Goal: Complete application form: Complete application form

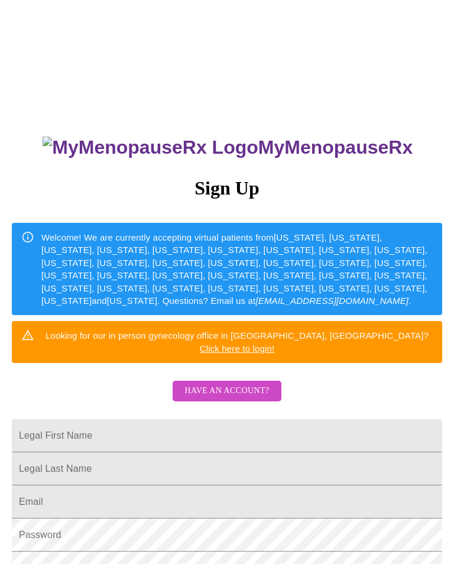
click at [249, 383] on span "Have an account?" at bounding box center [226, 390] width 84 height 15
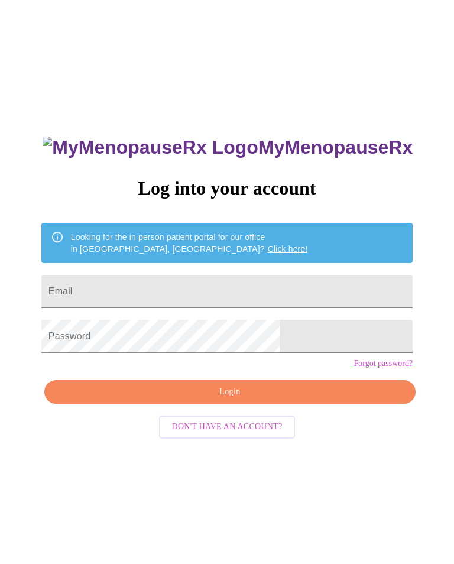
click at [237, 284] on input "Email" at bounding box center [226, 291] width 371 height 33
type input "Z"
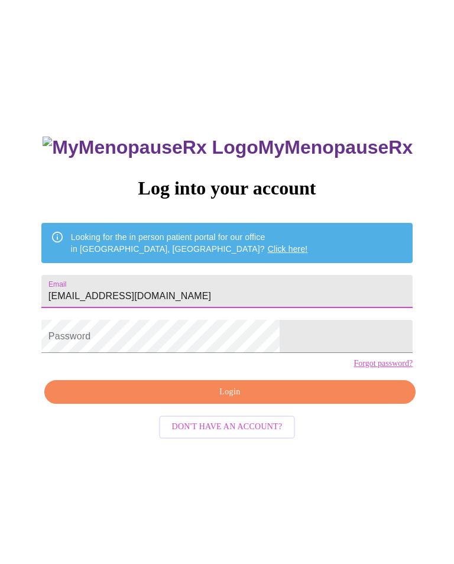
type input "[EMAIL_ADDRESS][DOMAIN_NAME]"
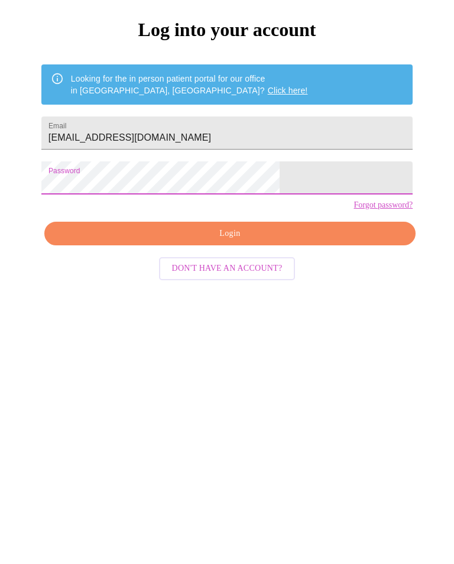
click at [265, 385] on span "Login" at bounding box center [230, 392] width 344 height 15
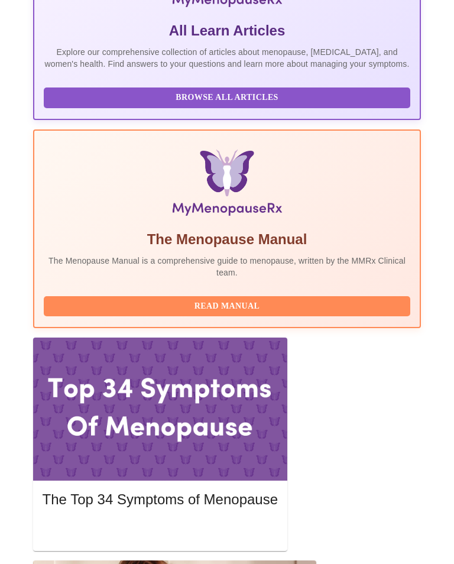
scroll to position [324, 0]
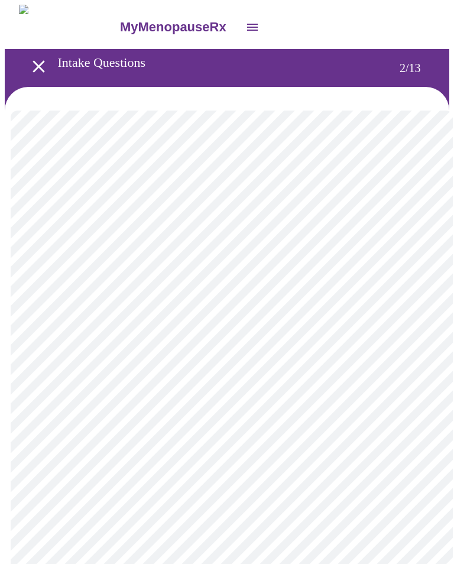
click at [405, 263] on body "MyMenopauseRx Intake Questions 2 / 13" at bounding box center [227, 356] width 444 height 703
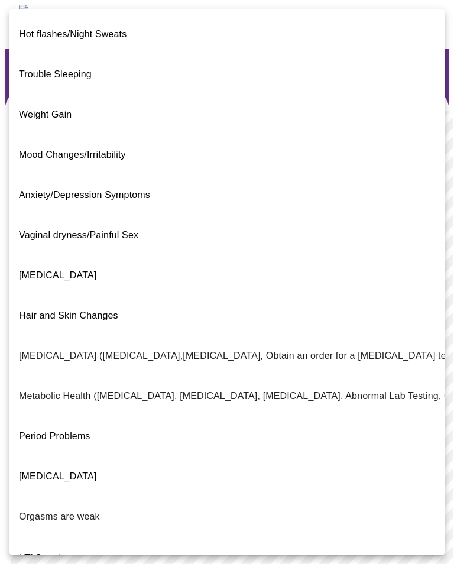
scroll to position [25, 0]
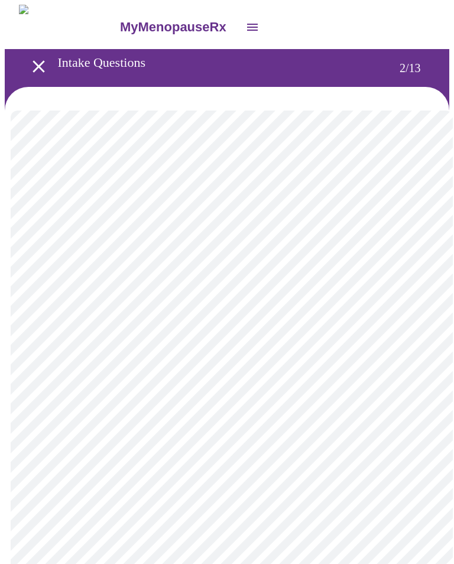
click at [404, 405] on body "MyMenopauseRx Intake Questions 2 / 13" at bounding box center [227, 356] width 444 height 703
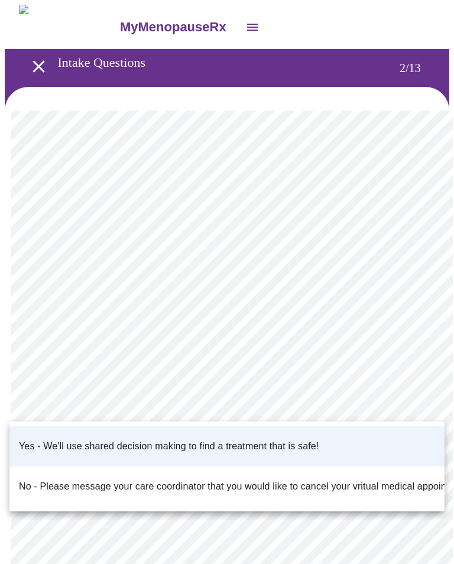
click at [417, 397] on div at bounding box center [227, 282] width 454 height 564
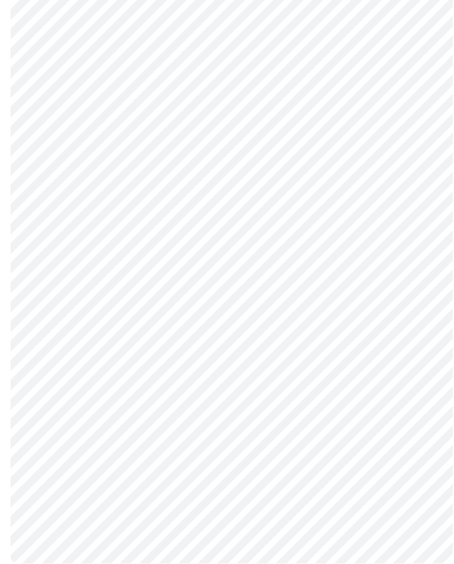
scroll to position [0, 0]
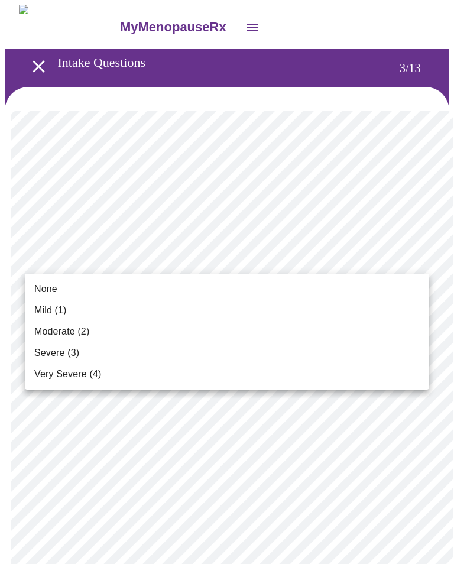
click at [47, 291] on span "None" at bounding box center [45, 289] width 23 height 14
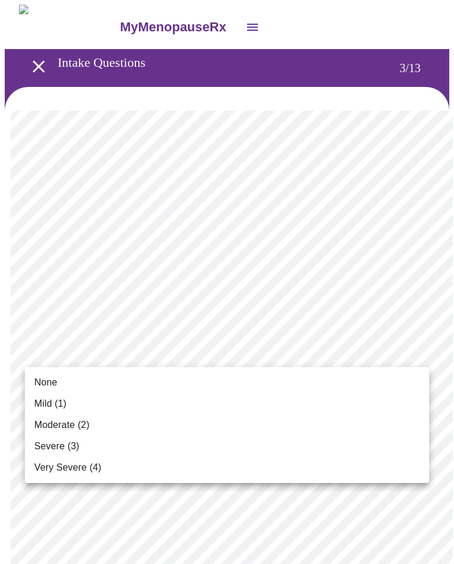
click at [50, 378] on span "None" at bounding box center [45, 382] width 23 height 14
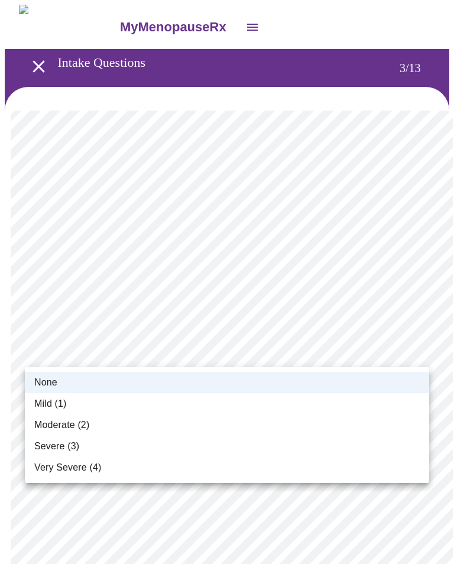
click at [58, 398] on span "Mild (1)" at bounding box center [50, 403] width 32 height 14
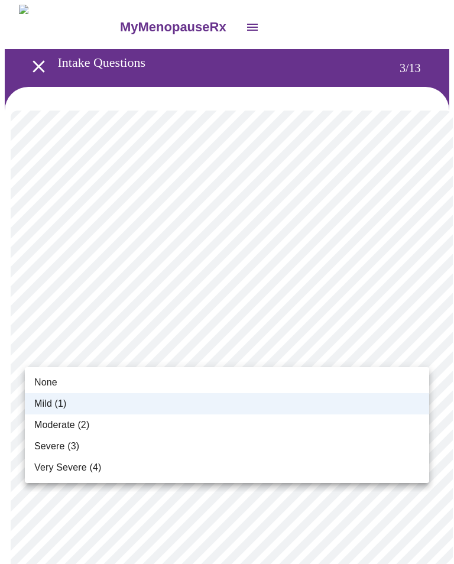
click at [48, 379] on span "None" at bounding box center [45, 382] width 23 height 14
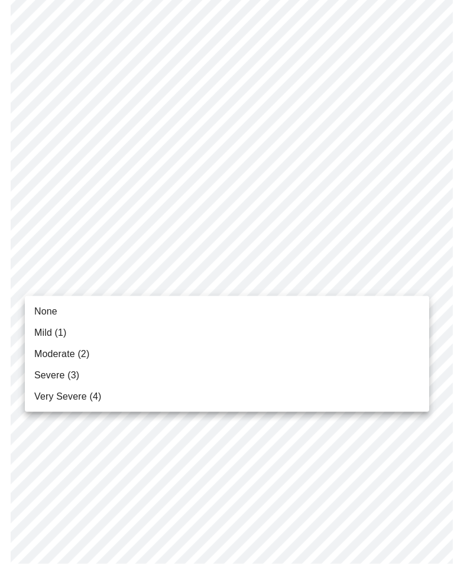
scroll to position [164, 0]
click at [55, 308] on span "None" at bounding box center [45, 311] width 23 height 14
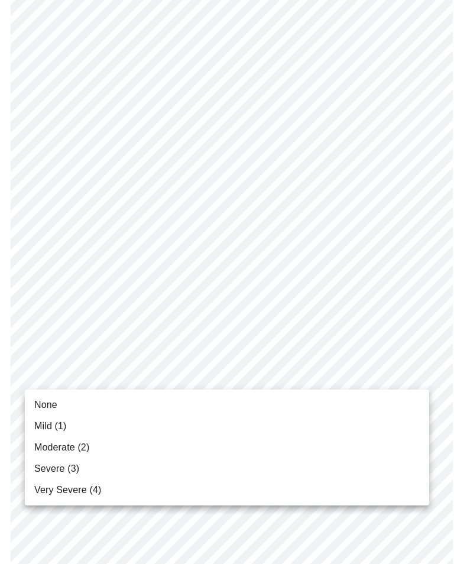
click at [43, 411] on span "None" at bounding box center [45, 405] width 23 height 14
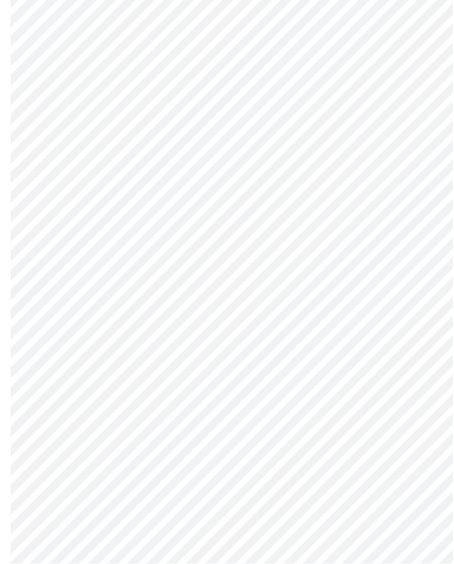
click at [416, 305] on body "MyMenopauseRx Intake Questions 3 / 13" at bounding box center [227, 436] width 444 height 1518
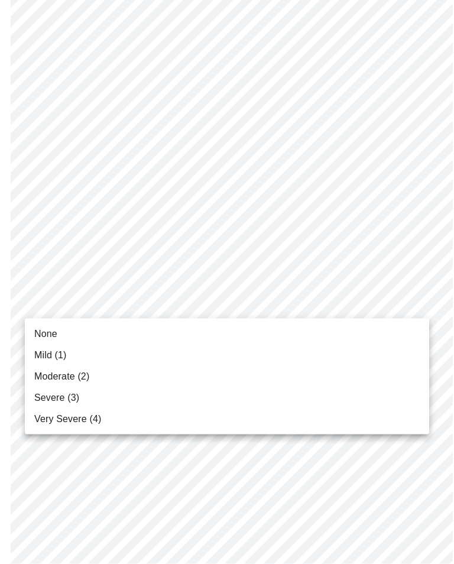
scroll to position [328, 0]
click at [57, 334] on li "None" at bounding box center [227, 333] width 404 height 21
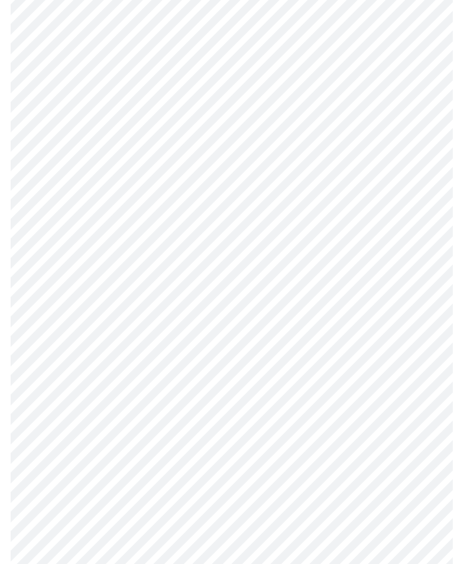
scroll to position [406, 0]
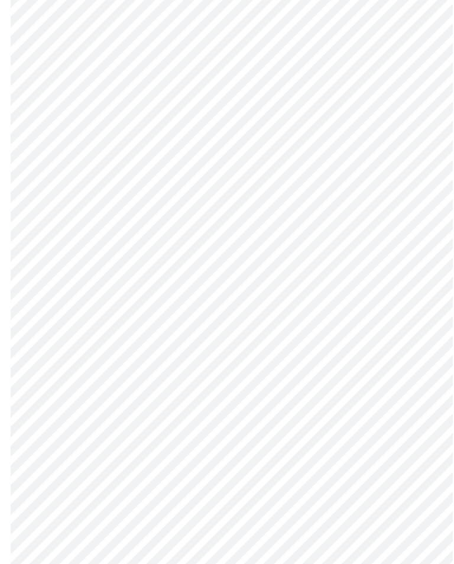
click at [413, 306] on body "MyMenopauseRx Intake Questions 3 / 13" at bounding box center [227, 350] width 444 height 1502
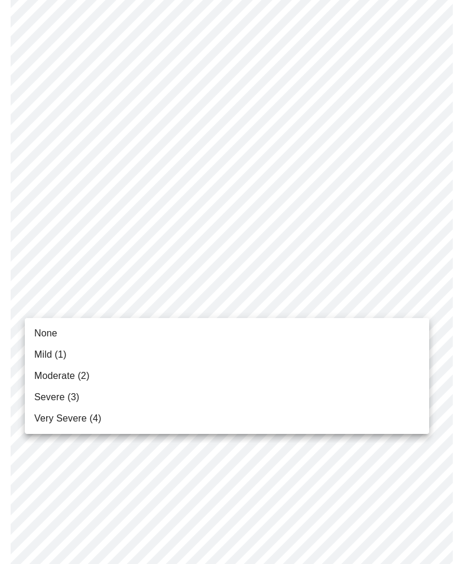
click at [54, 326] on span "None" at bounding box center [45, 333] width 23 height 14
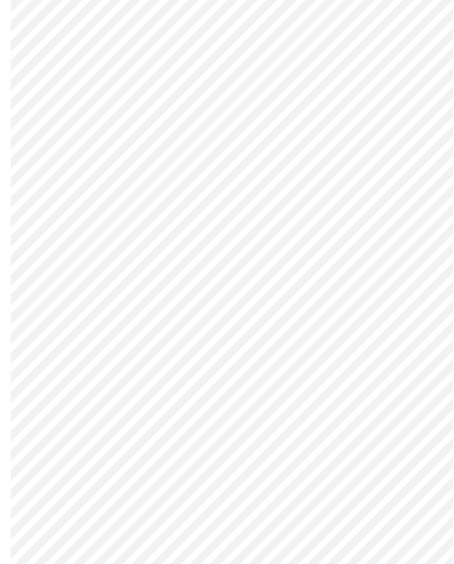
scroll to position [500, 0]
click at [417, 303] on body "MyMenopauseRx Intake Questions 3 / 13" at bounding box center [227, 248] width 444 height 1486
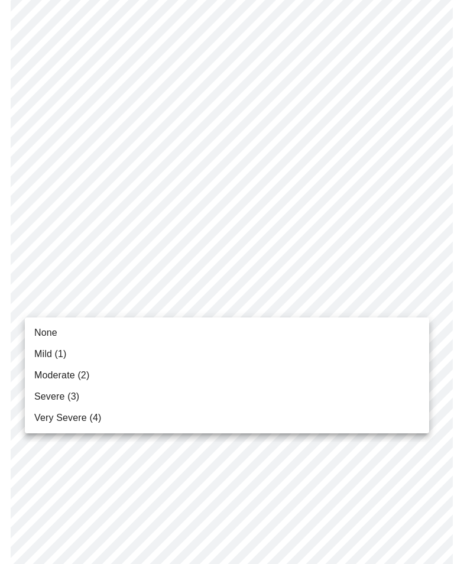
click at [44, 333] on span "None" at bounding box center [45, 333] width 23 height 14
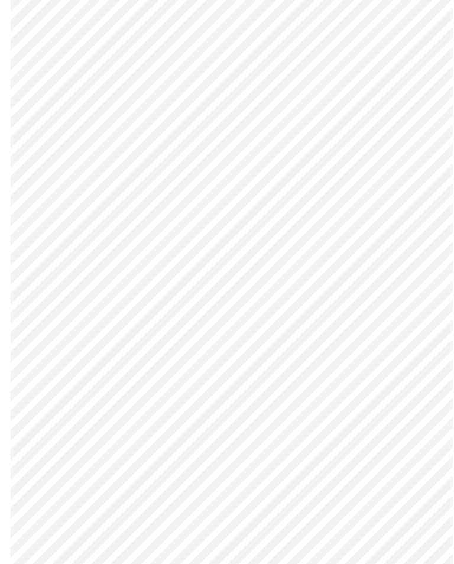
scroll to position [584, 0]
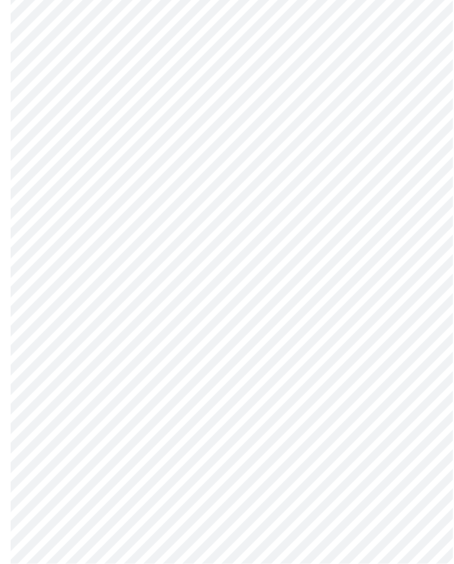
click at [409, 309] on body "MyMenopauseRx Intake Questions 3 / 13" at bounding box center [227, 155] width 444 height 1470
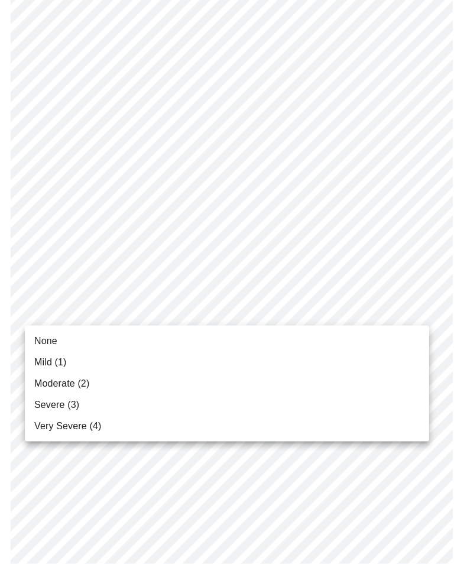
scroll to position [585, 0]
click at [47, 338] on span "None" at bounding box center [45, 341] width 23 height 14
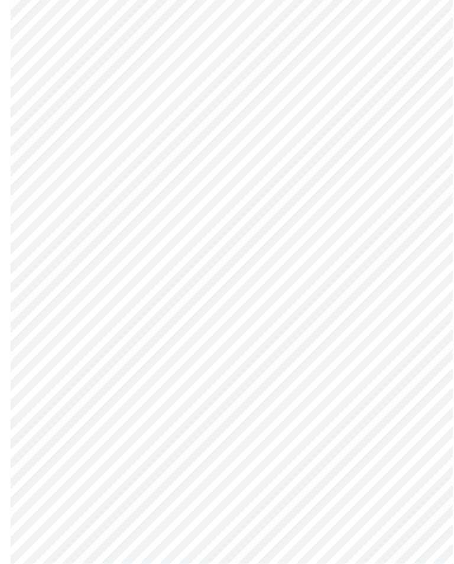
scroll to position [705, 0]
click at [414, 281] on body "MyMenopauseRx Intake Questions 3 / 13" at bounding box center [227, 26] width 444 height 1454
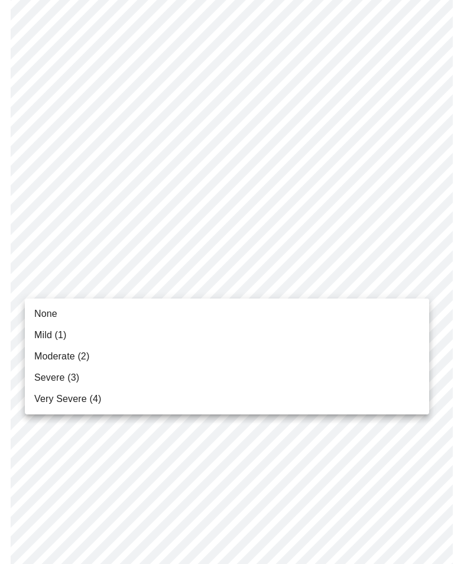
click at [47, 314] on span "None" at bounding box center [45, 314] width 23 height 14
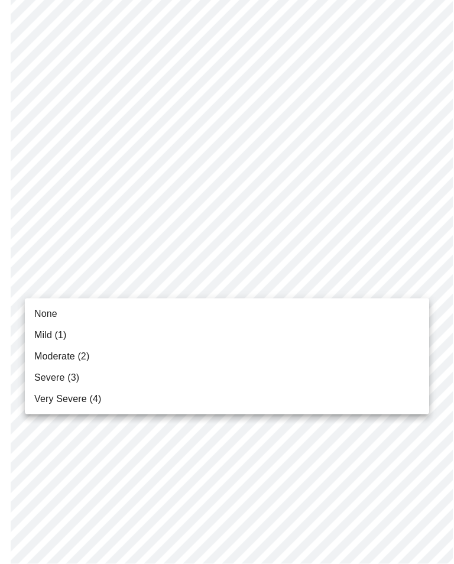
scroll to position [799, 0]
click at [52, 314] on span "None" at bounding box center [45, 314] width 23 height 14
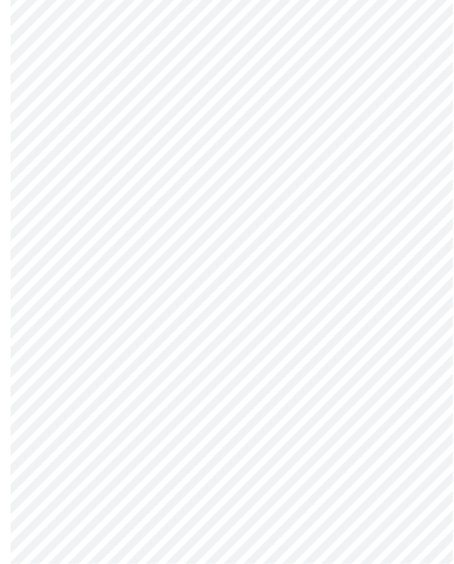
scroll to position [840, 0]
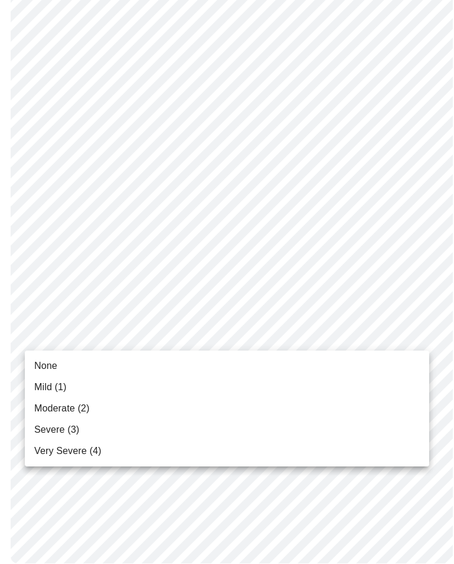
click at [50, 363] on span "None" at bounding box center [45, 366] width 23 height 14
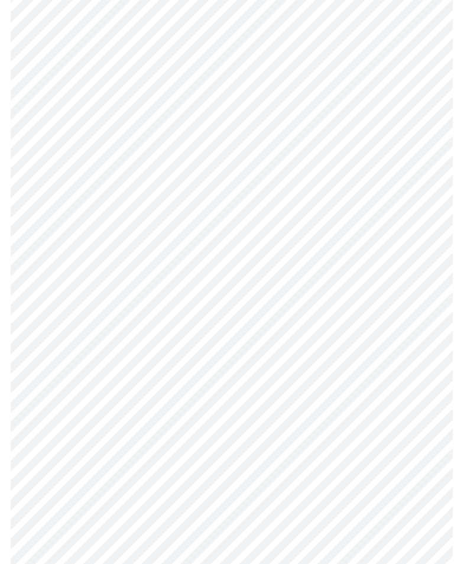
scroll to position [474, 0]
click at [406, 254] on body "MyMenopauseRx Intake Questions 4 / 13" at bounding box center [227, 113] width 444 height 1167
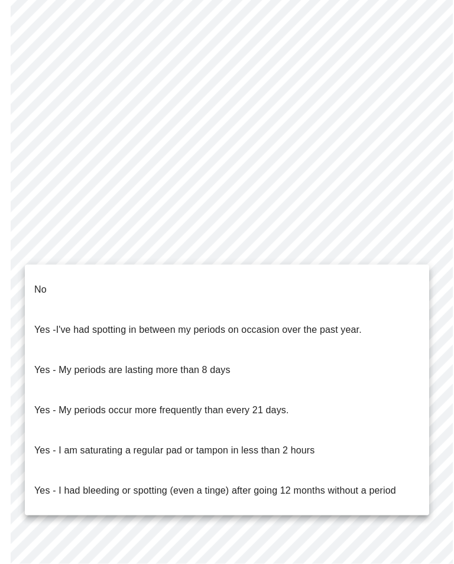
scroll to position [475, 0]
click at [42, 282] on p "No" at bounding box center [40, 289] width 12 height 14
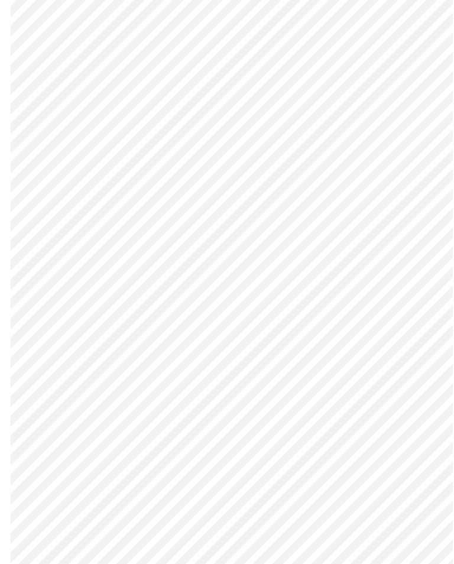
click at [404, 337] on body "MyMenopauseRx Intake Questions 4 / 13" at bounding box center [227, 110] width 444 height 1160
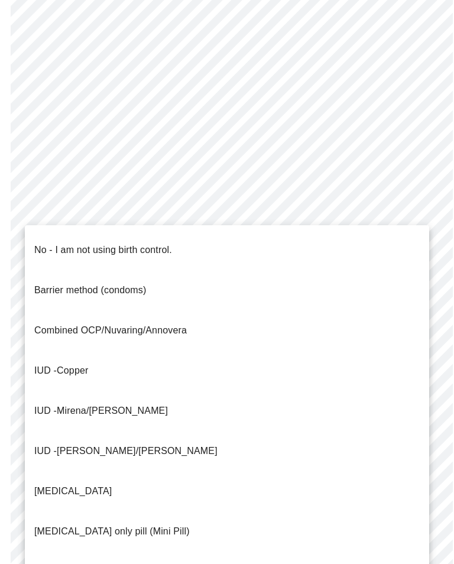
click at [160, 243] on p "No - I am not using birth control." at bounding box center [103, 250] width 138 height 14
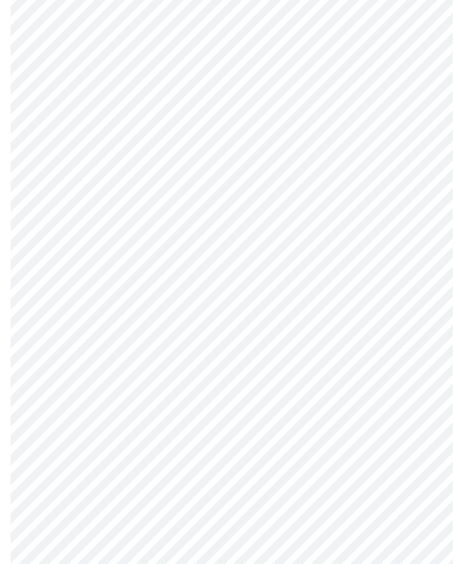
click at [418, 421] on body "MyMenopauseRx Intake Questions 4 / 13" at bounding box center [227, 107] width 444 height 1154
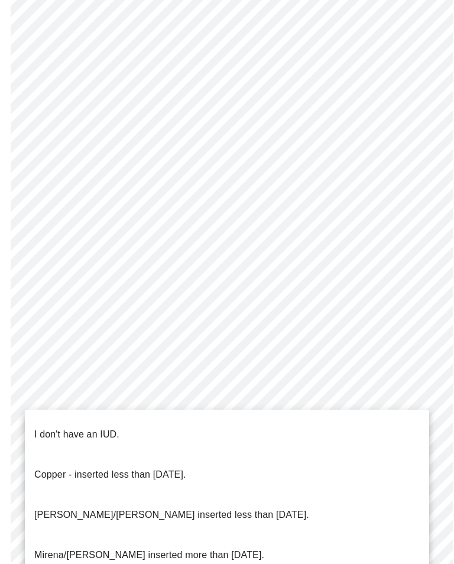
click at [92, 427] on p "I don't have an IUD." at bounding box center [76, 434] width 85 height 14
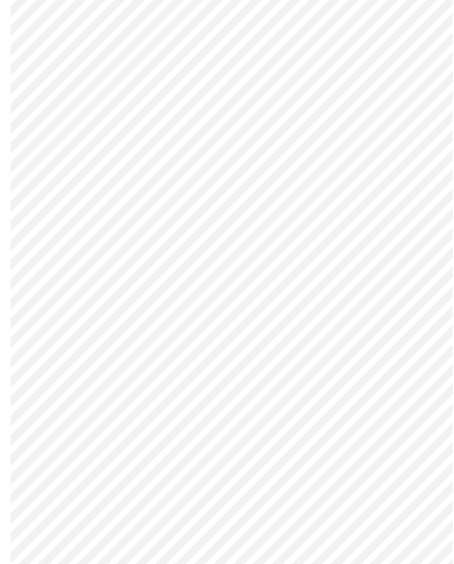
scroll to position [565, 0]
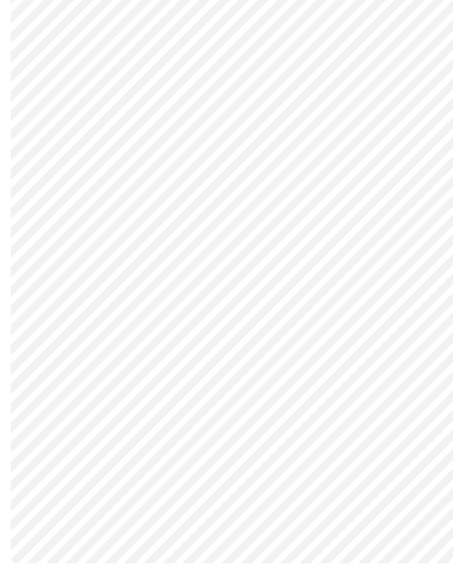
click at [418, 422] on body "MyMenopauseRx Intake Questions 4 / 13" at bounding box center [227, 12] width 444 height 1147
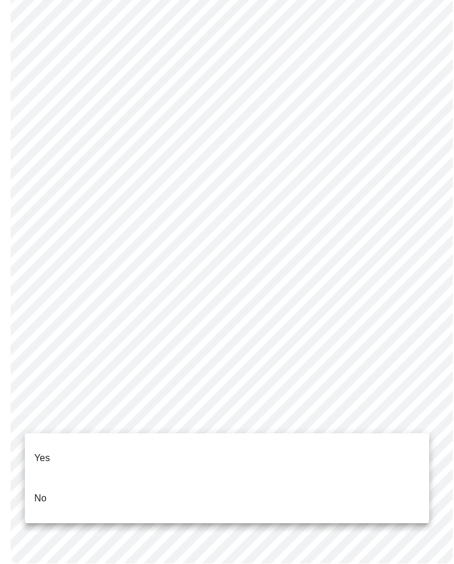
click at [57, 451] on li "Yes" at bounding box center [227, 458] width 404 height 40
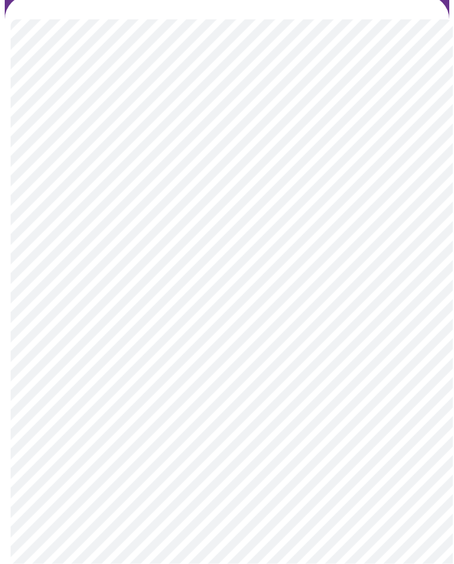
scroll to position [92, 0]
click at [410, 337] on body "MyMenopauseRx Intake Questions 5 / 13" at bounding box center [227, 357] width 444 height 889
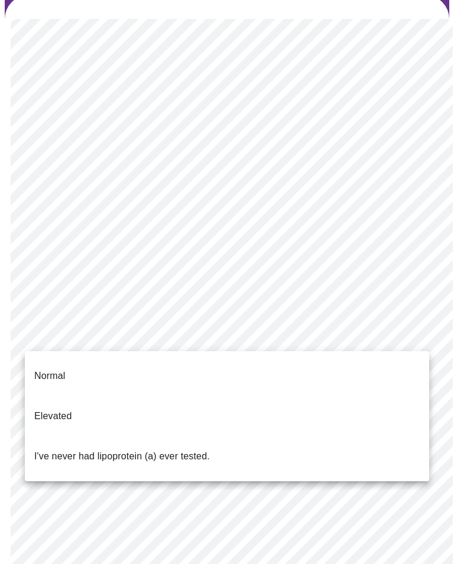
click at [57, 369] on p "Normal" at bounding box center [49, 376] width 31 height 14
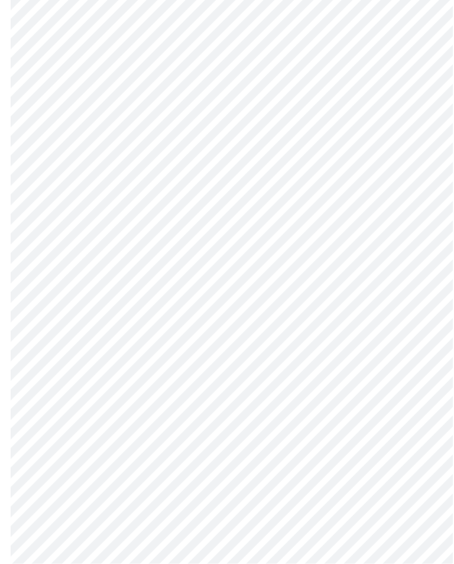
scroll to position [3087, 0]
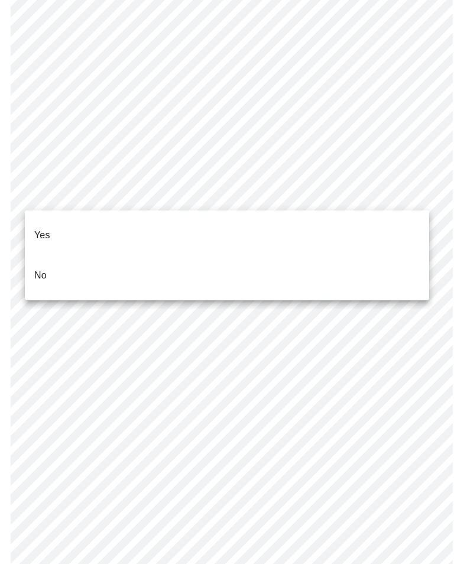
click at [51, 262] on li "No" at bounding box center [227, 275] width 404 height 40
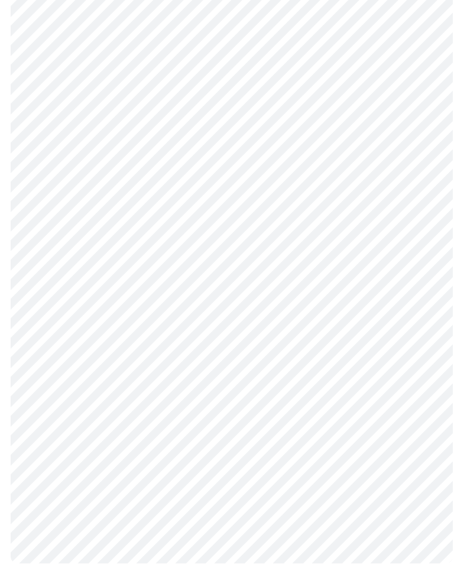
scroll to position [0, 0]
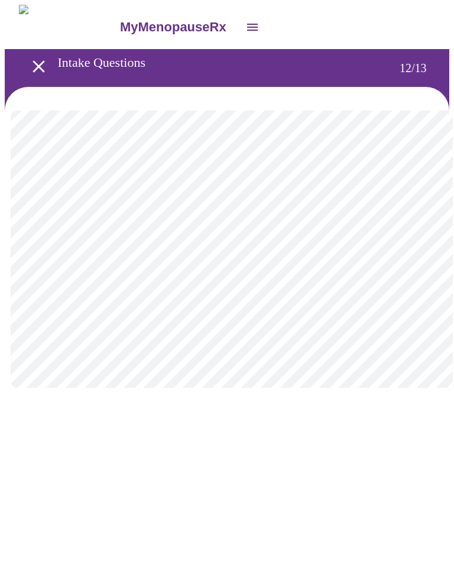
click at [409, 255] on body "MyMenopauseRx Intake Questions 12 / 13" at bounding box center [227, 208] width 444 height 406
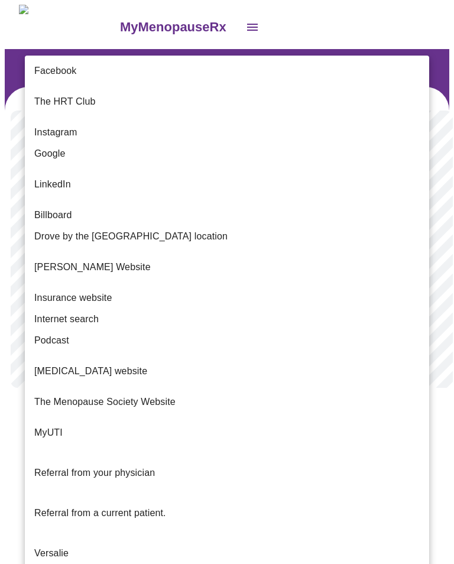
click at [129, 508] on span "Referral from a current patient." at bounding box center [100, 513] width 132 height 10
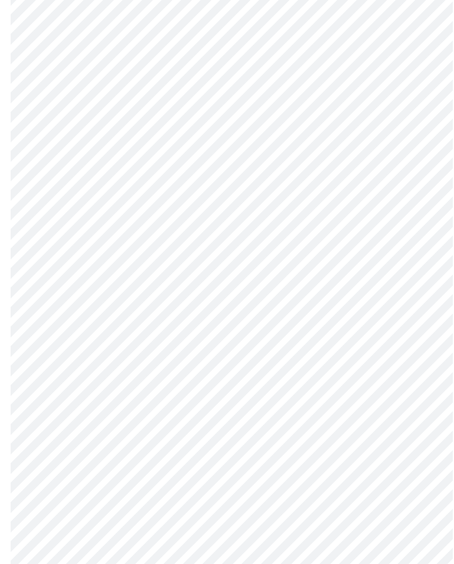
scroll to position [557, 0]
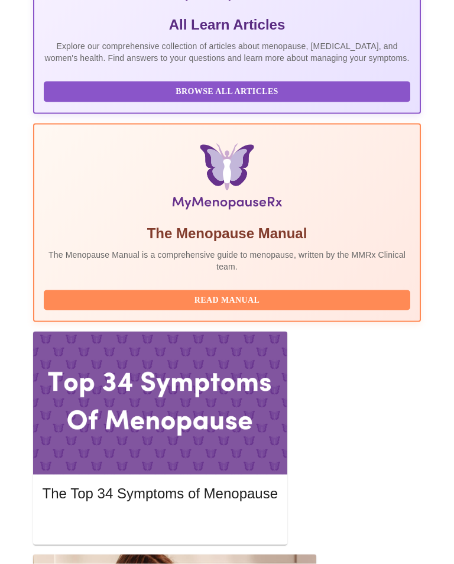
scroll to position [320, 0]
